Goal: Information Seeking & Learning: Compare options

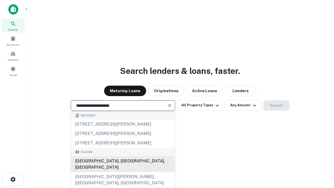
click at [123, 172] on div "[GEOGRAPHIC_DATA], [GEOGRAPHIC_DATA], [GEOGRAPHIC_DATA]" at bounding box center [123, 164] width 104 height 16
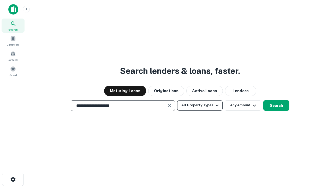
type input "**********"
click at [200, 105] on button "All Property Types" at bounding box center [199, 105] width 45 height 10
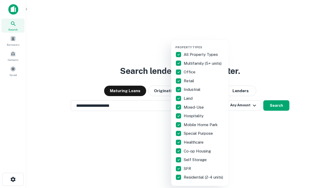
click at [204, 44] on button "button" at bounding box center [203, 44] width 57 height 0
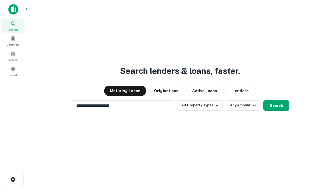
scroll to position [8, 0]
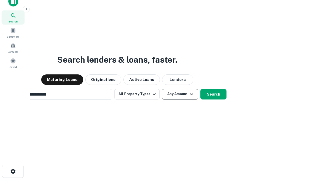
click at [162, 89] on button "Any Amount" at bounding box center [180, 94] width 37 height 10
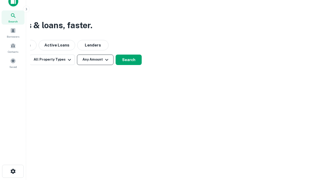
scroll to position [8, 0]
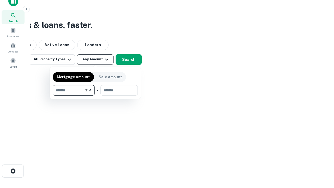
type input "*******"
click at [95, 95] on button "button" at bounding box center [95, 95] width 85 height 0
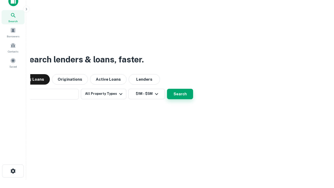
click at [167, 89] on button "Search" at bounding box center [180, 94] width 26 height 10
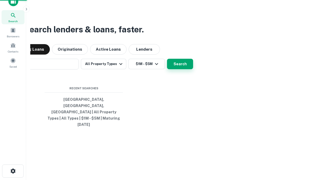
scroll to position [14, 148]
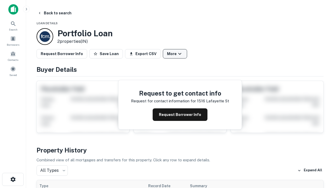
click at [175, 54] on button "More" at bounding box center [175, 53] width 24 height 9
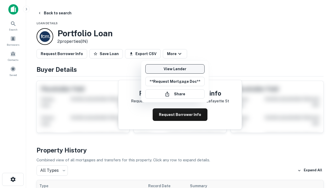
click at [175, 69] on link "View Lender" at bounding box center [174, 68] width 59 height 9
